Goal: Task Accomplishment & Management: Use online tool/utility

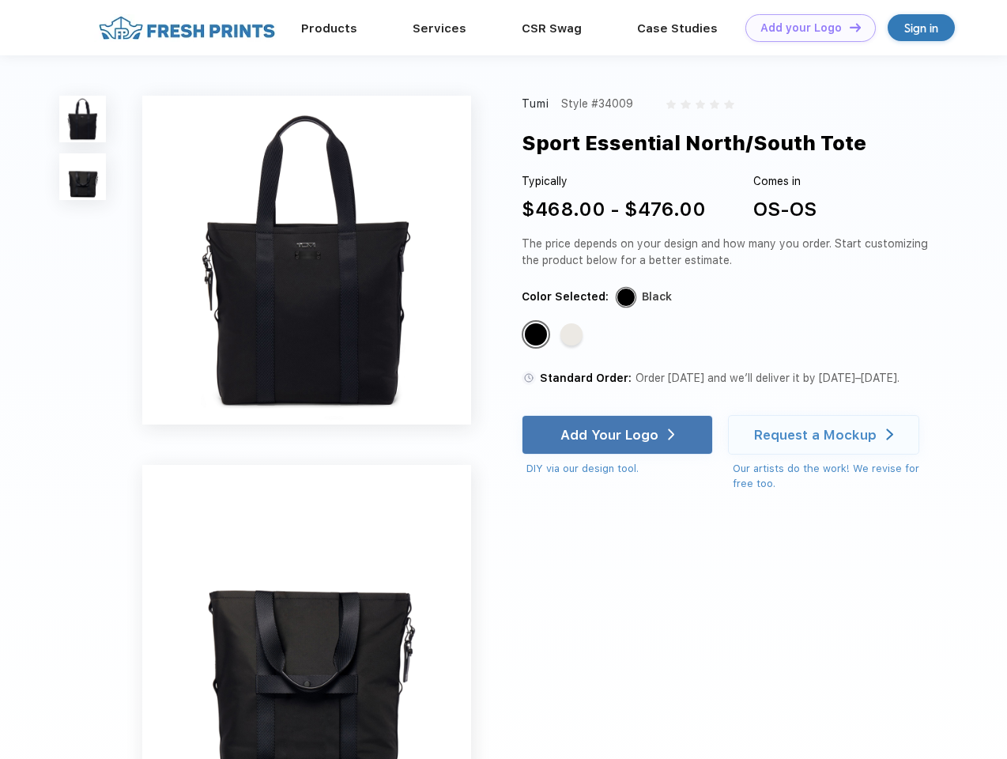
click at [804, 28] on link "Add your Logo Design Tool" at bounding box center [810, 28] width 130 height 28
click at [0, 0] on div "Design Tool" at bounding box center [0, 0] width 0 height 0
click at [848, 27] on link "Add your Logo Design Tool" at bounding box center [810, 28] width 130 height 28
click at [83, 119] on img at bounding box center [82, 119] width 47 height 47
click at [83, 177] on img at bounding box center [82, 176] width 47 height 47
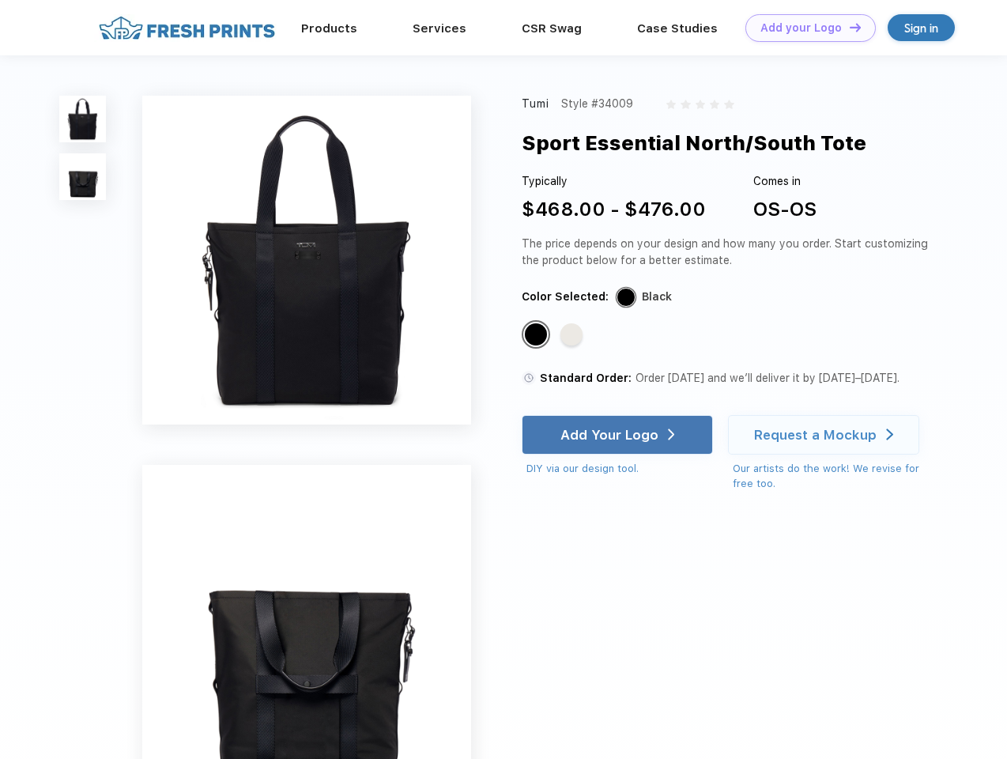
click at [537, 335] on div "Standard Color" at bounding box center [536, 334] width 22 height 22
click at [573, 335] on div "Standard Color" at bounding box center [571, 334] width 22 height 22
click at [619, 435] on div "Add Your Logo" at bounding box center [609, 435] width 98 height 16
click at [826, 435] on div "Request a Mockup" at bounding box center [815, 435] width 122 height 16
